Goal: Contribute content

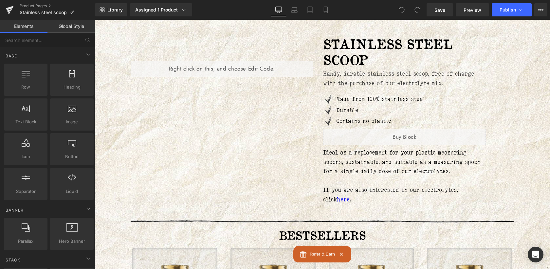
scroll to position [76, 0]
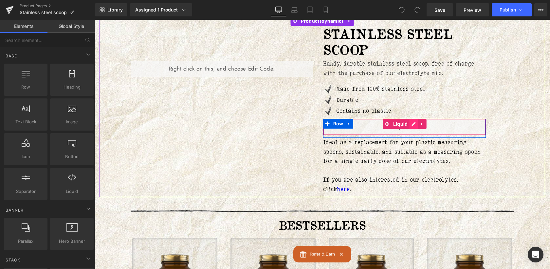
click at [410, 119] on div "Liquid" at bounding box center [404, 127] width 163 height 16
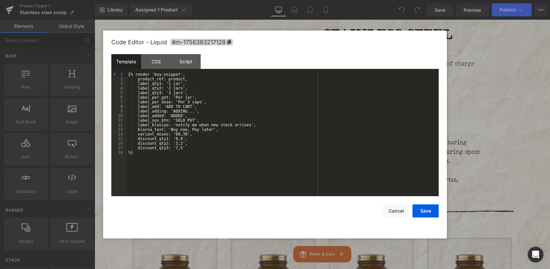
click at [246, 111] on div "{% render 'buy-snippet', product_ref: product, label_qty1: '1 jar', label_qty2:…" at bounding box center [283, 138] width 312 height 133
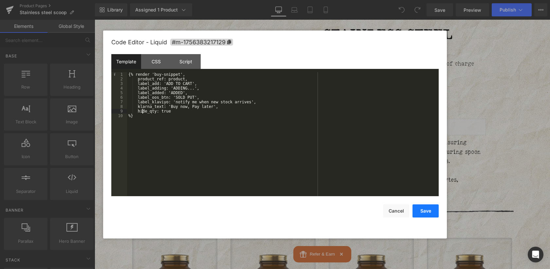
click at [432, 204] on button "Save" at bounding box center [426, 210] width 26 height 13
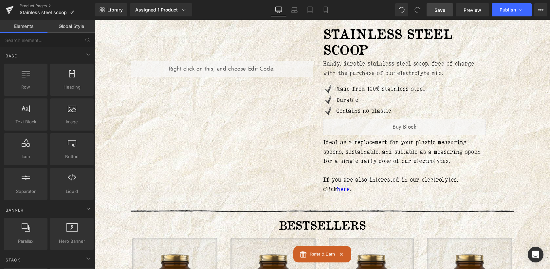
click at [446, 13] on link "Save" at bounding box center [440, 9] width 27 height 13
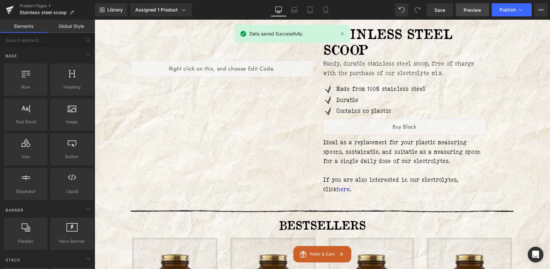
click at [474, 7] on span "Preview" at bounding box center [473, 10] width 18 height 7
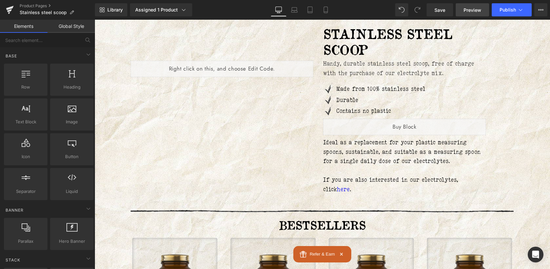
click at [470, 13] on link "Preview" at bounding box center [472, 9] width 33 height 13
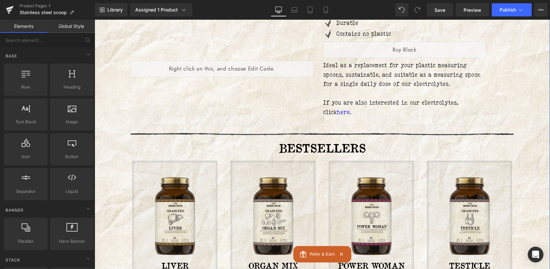
scroll to position [144, 0]
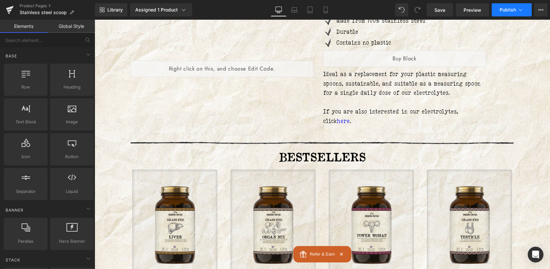
click at [510, 8] on span "Publish" at bounding box center [508, 9] width 16 height 5
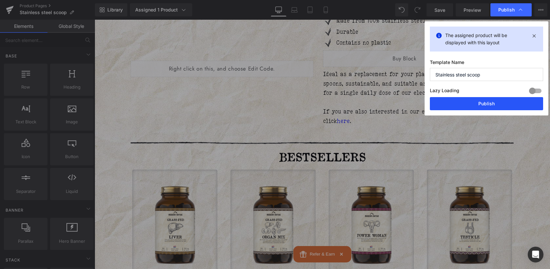
click at [494, 102] on button "Publish" at bounding box center [486, 103] width 113 height 13
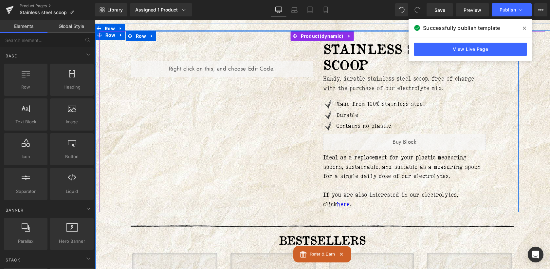
scroll to position [0, 0]
